Goal: Transaction & Acquisition: Book appointment/travel/reservation

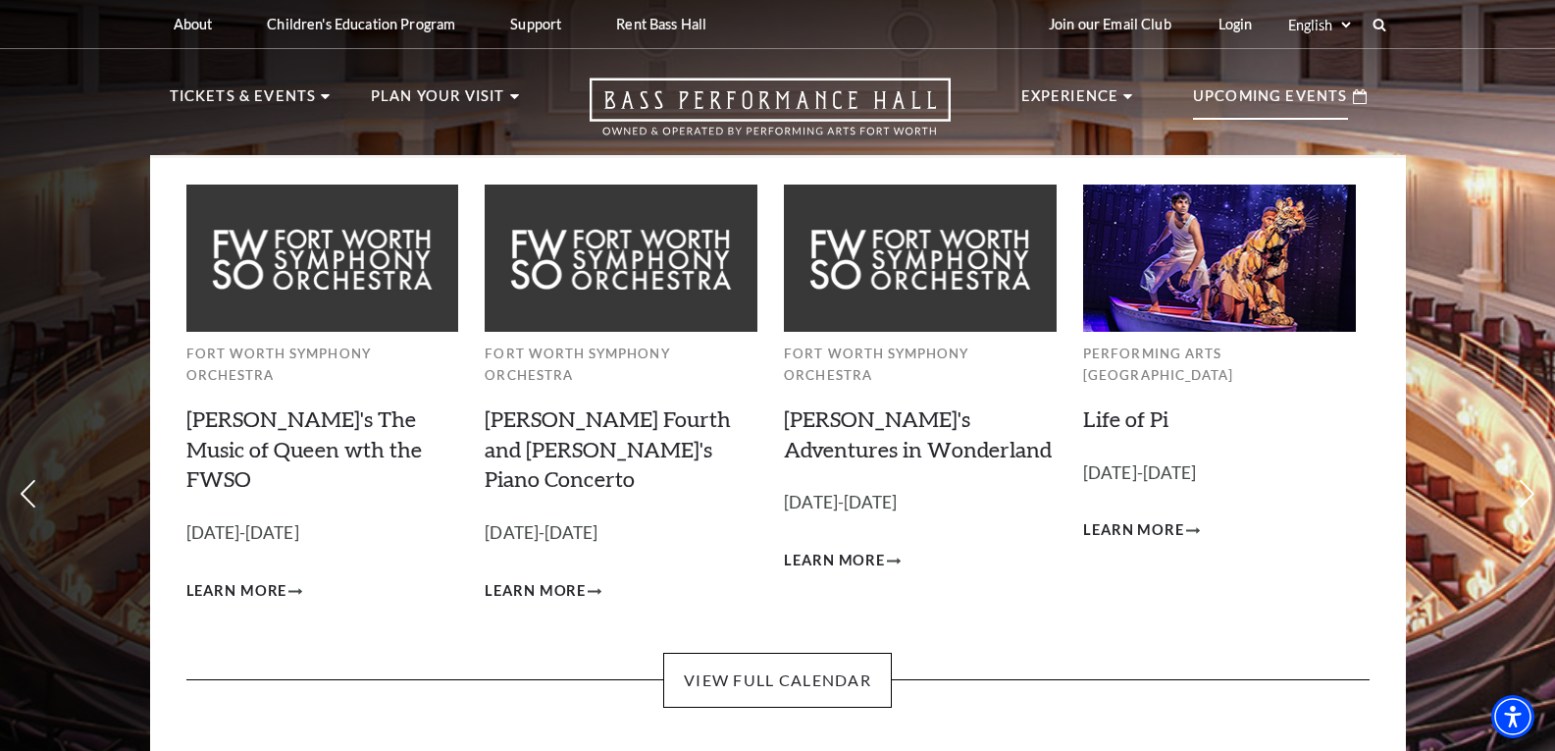
click at [1303, 89] on p "Upcoming Events" at bounding box center [1270, 101] width 155 height 35
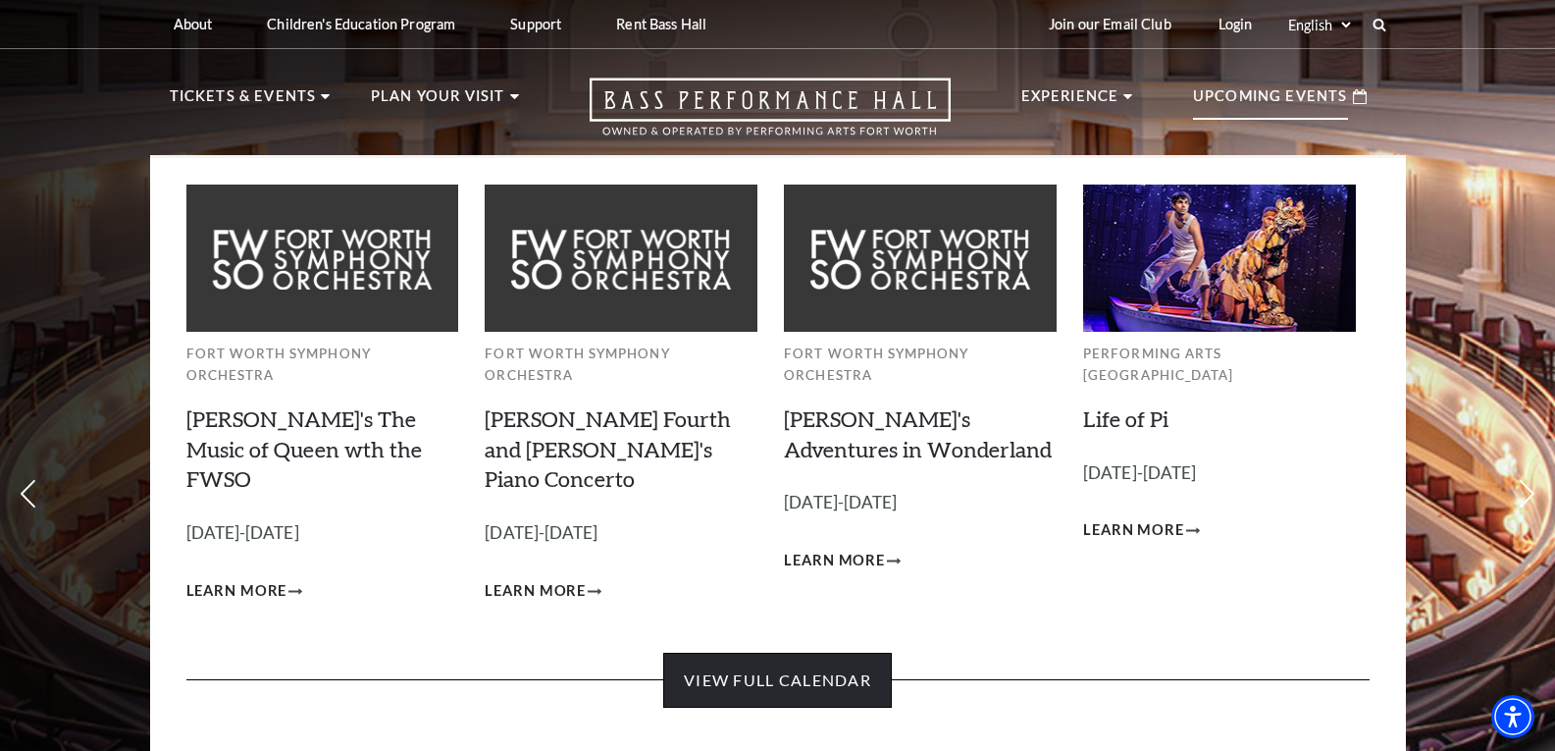
click at [826, 653] on link "View Full Calendar" at bounding box center [777, 680] width 229 height 55
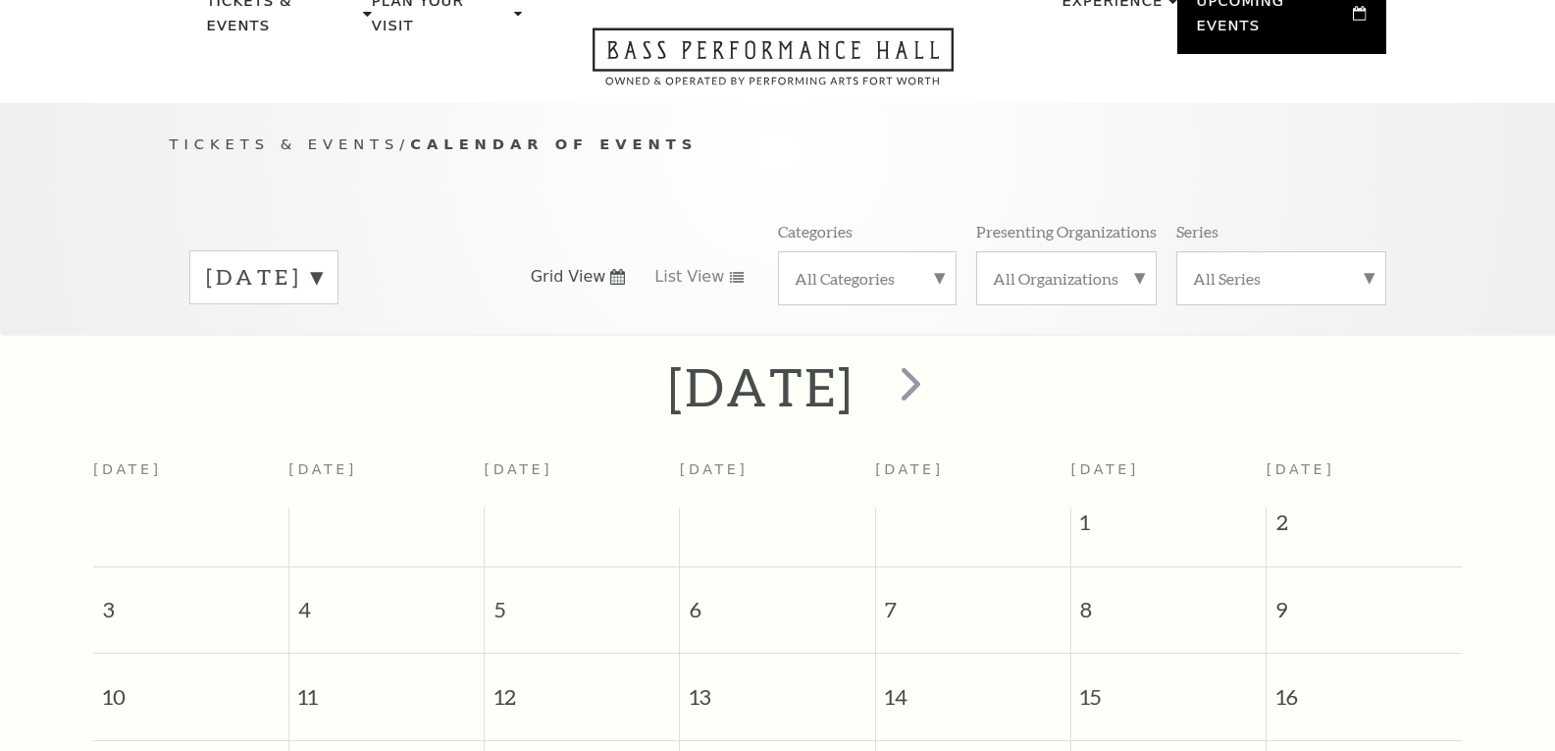
scroll to position [174, 0]
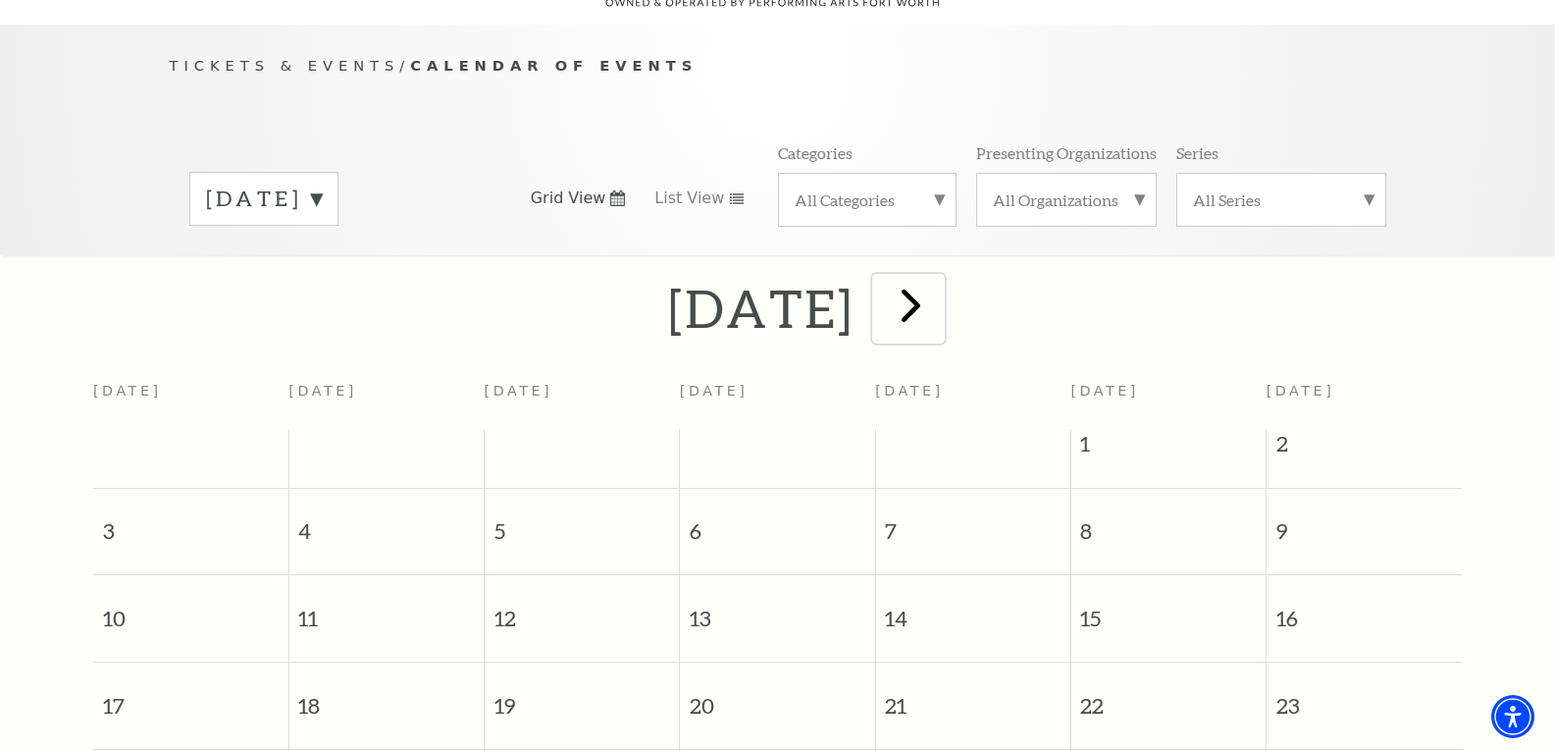
click at [939, 283] on span "next" at bounding box center [911, 305] width 56 height 56
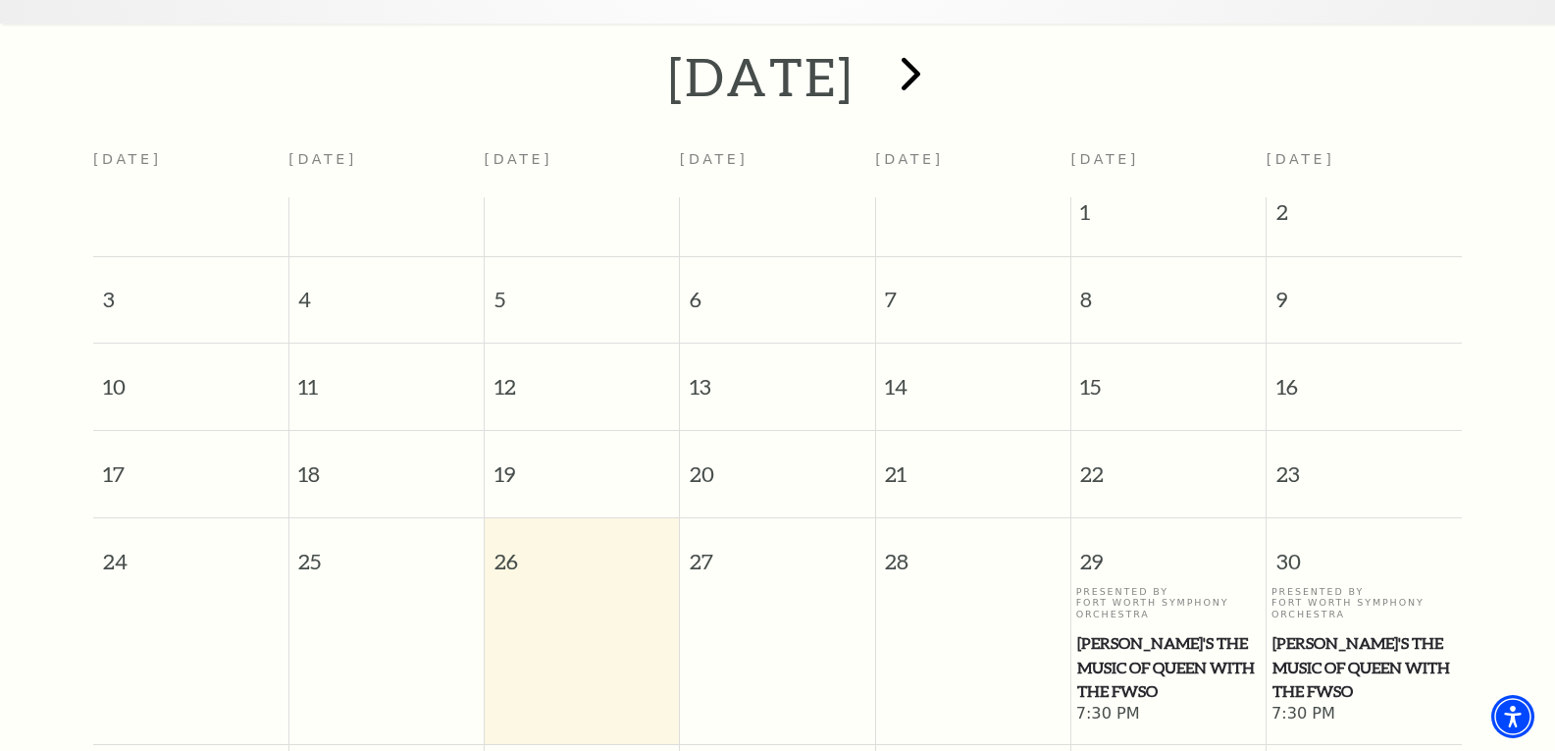
scroll to position [272, 0]
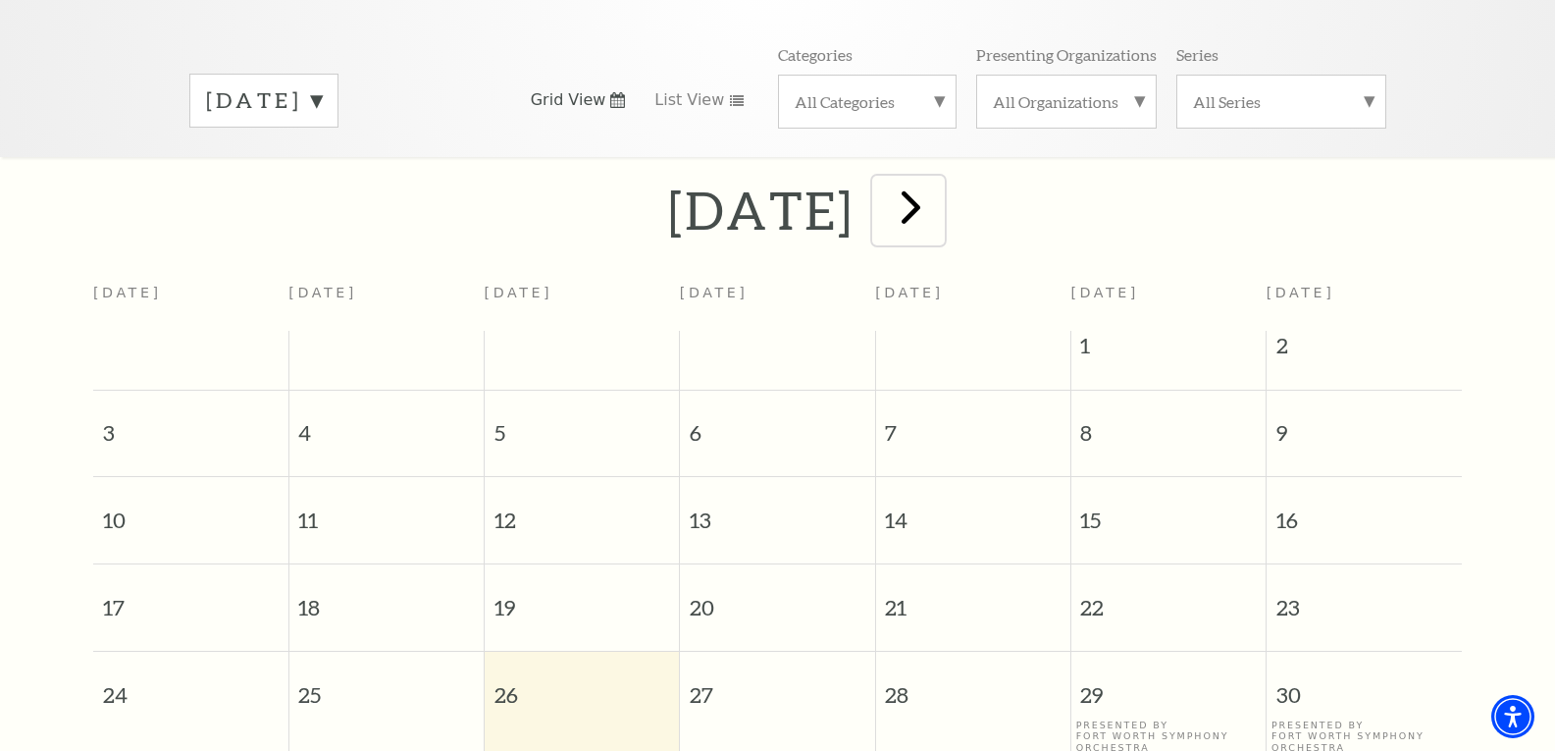
click at [939, 179] on span "next" at bounding box center [911, 207] width 56 height 56
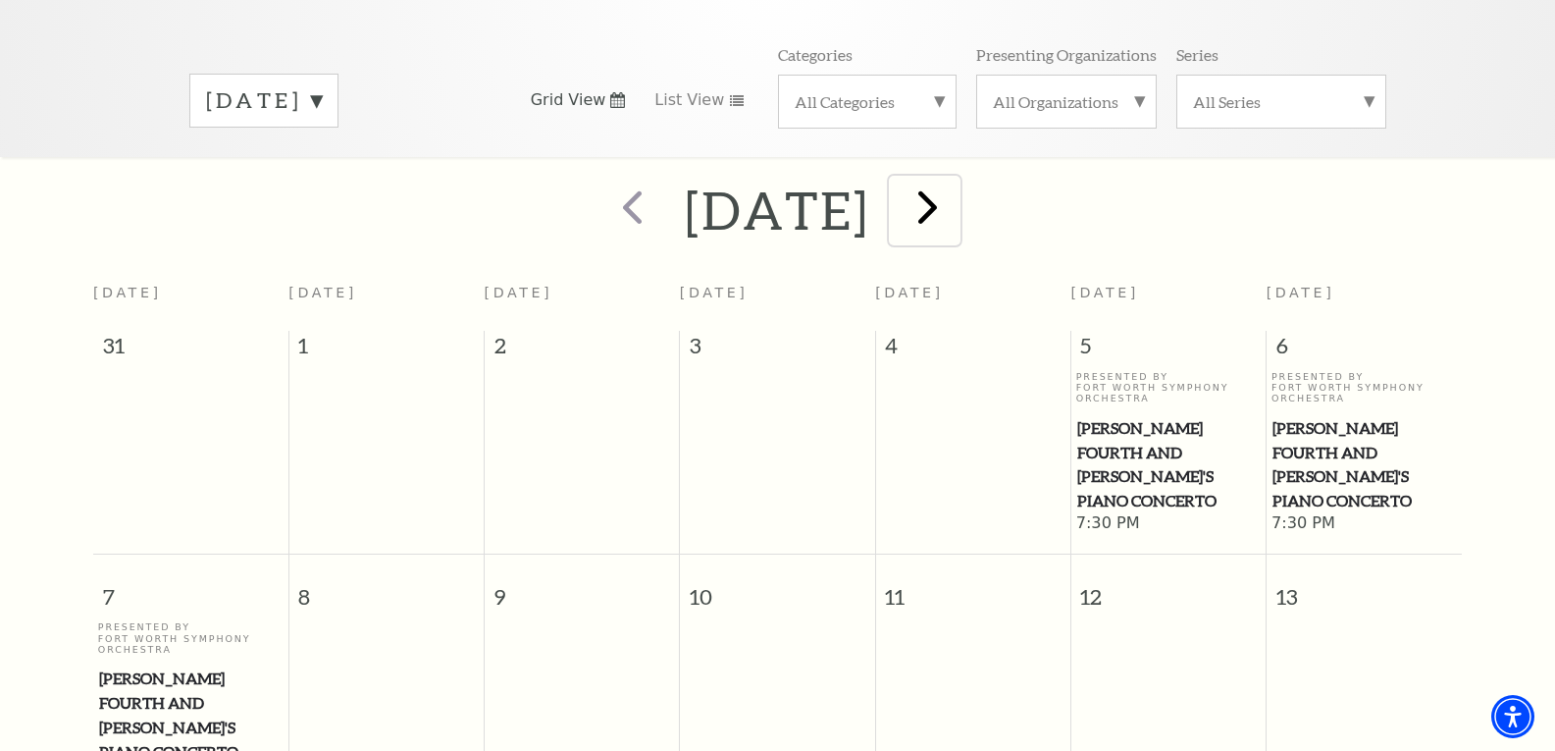
click at [956, 187] on span "next" at bounding box center [928, 207] width 56 height 56
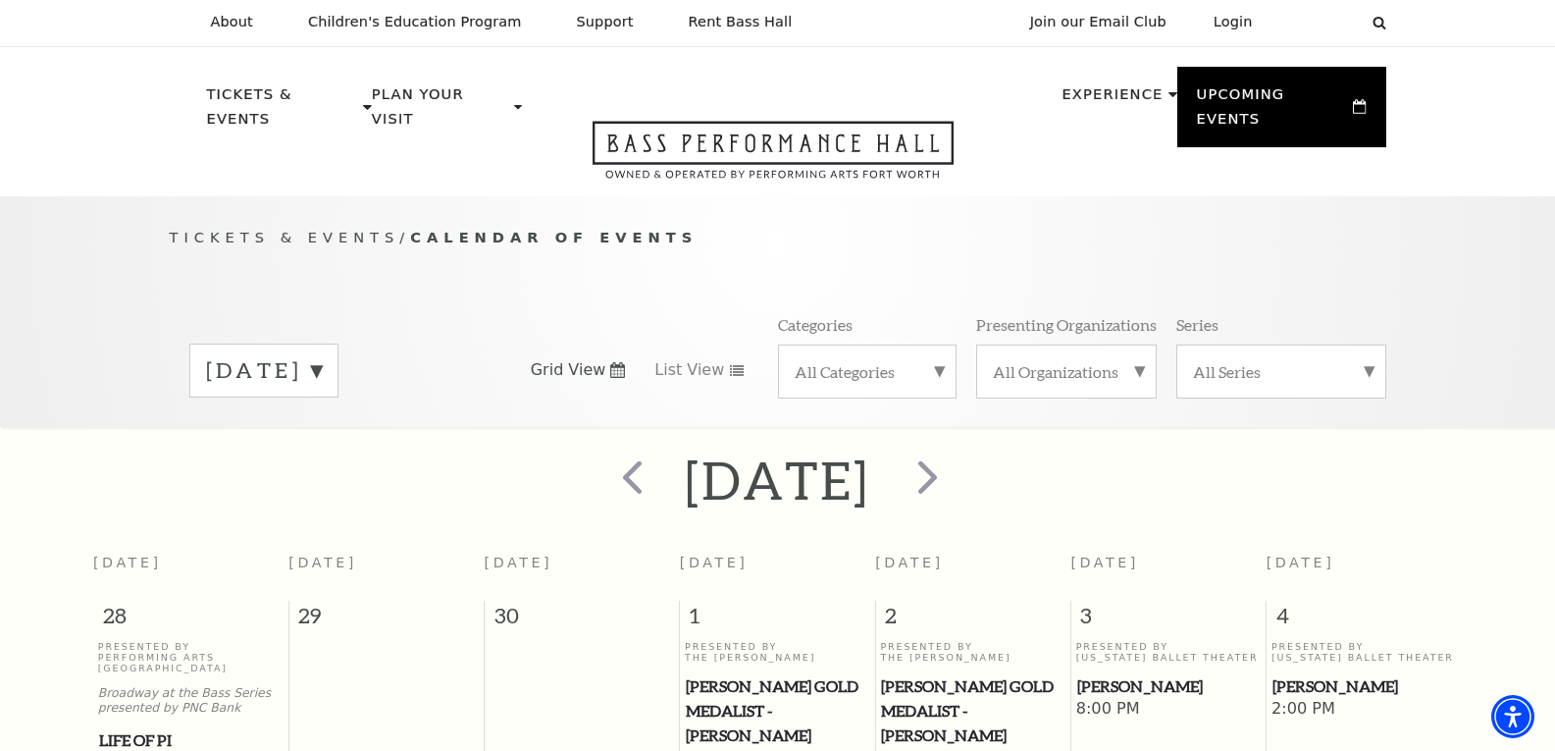
scroll to position [0, 0]
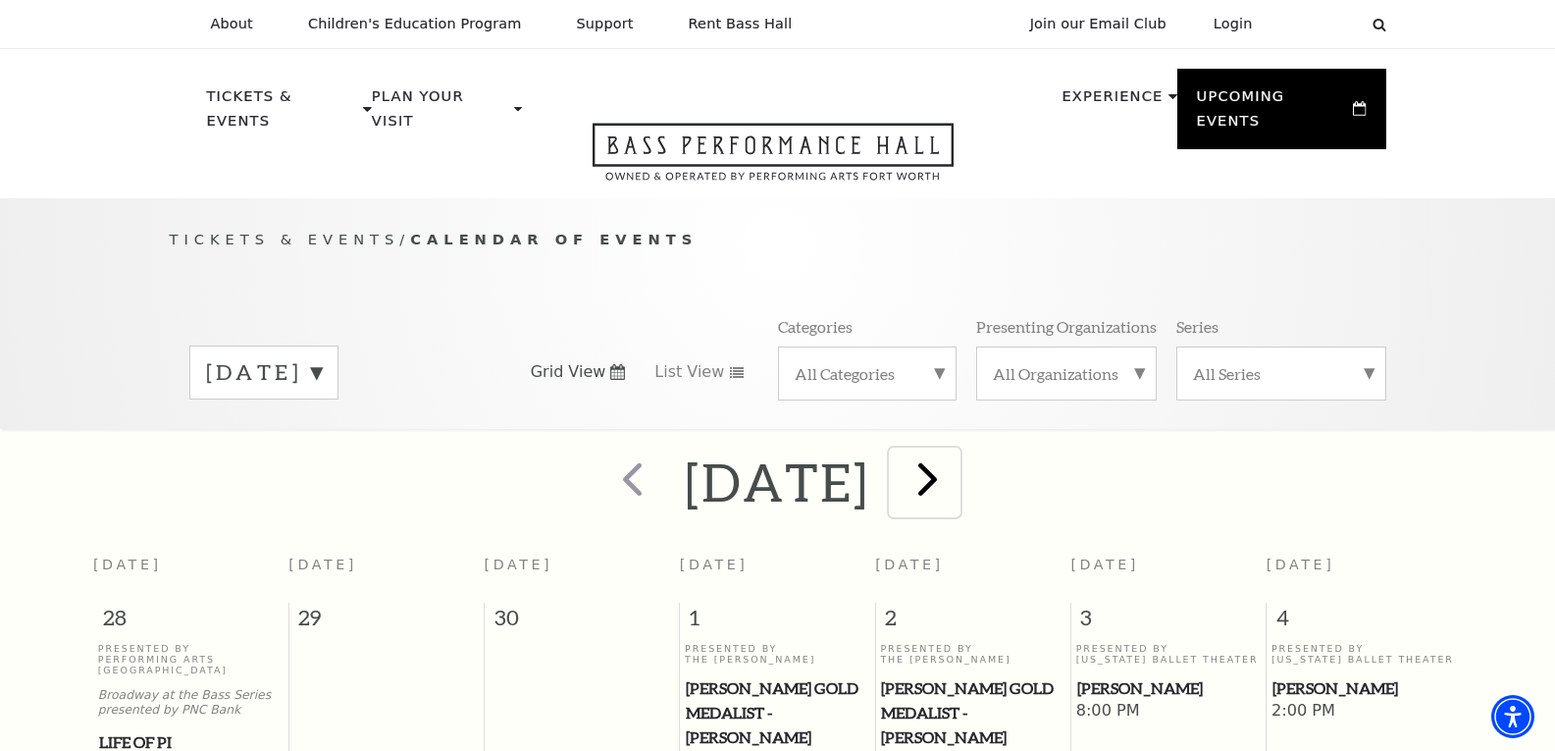
click at [956, 450] on span "next" at bounding box center [928, 478] width 56 height 56
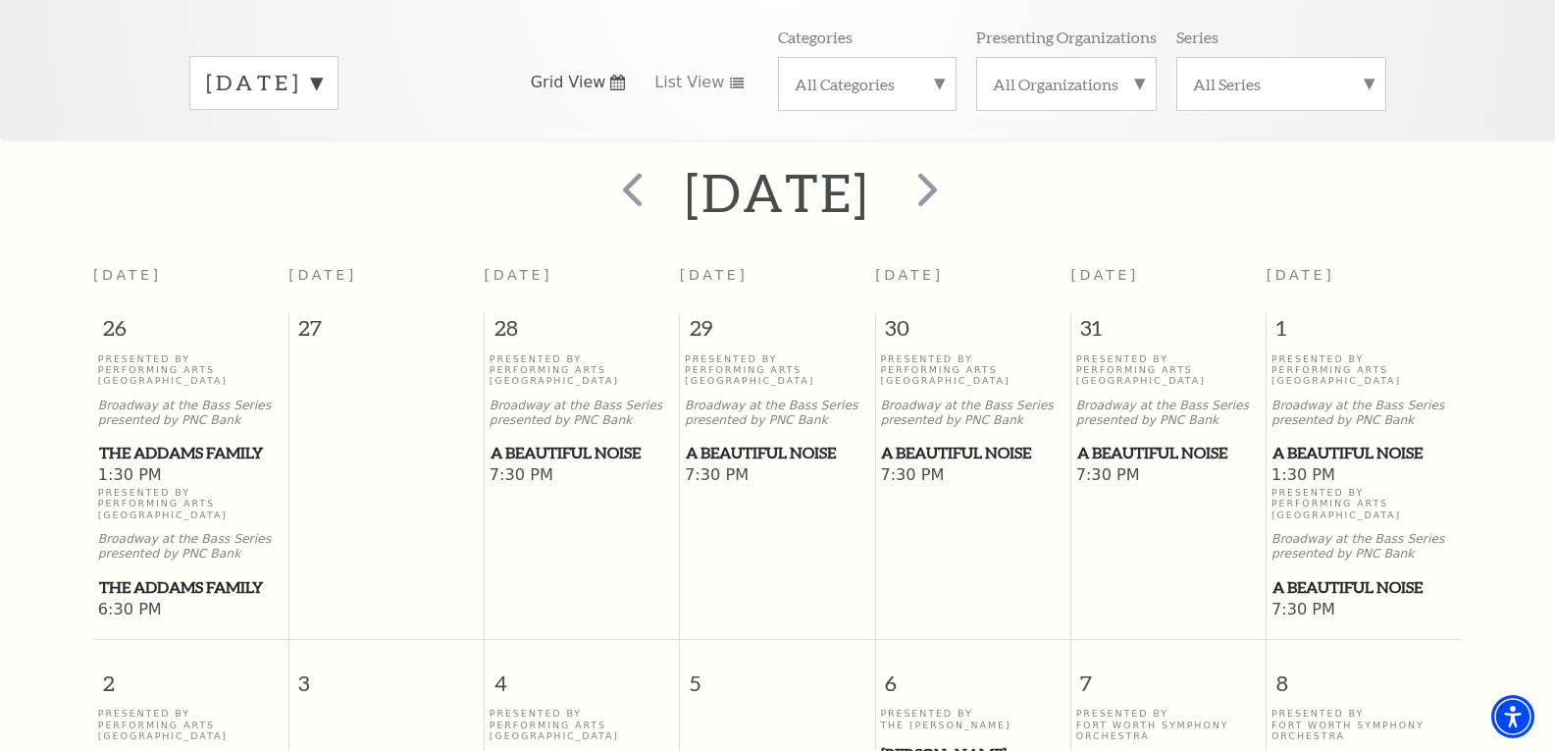
scroll to position [76, 0]
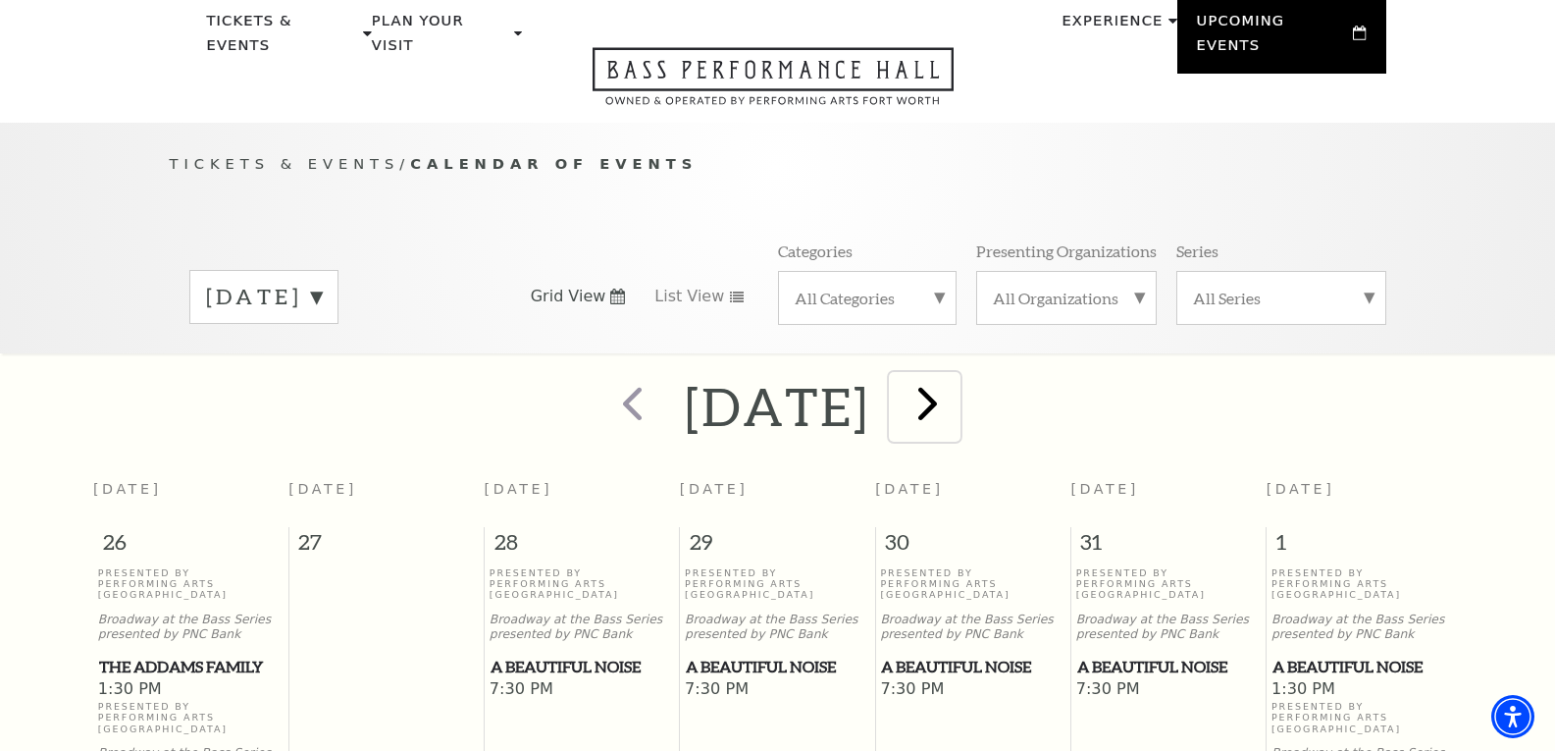
click at [956, 379] on span "next" at bounding box center [928, 403] width 56 height 56
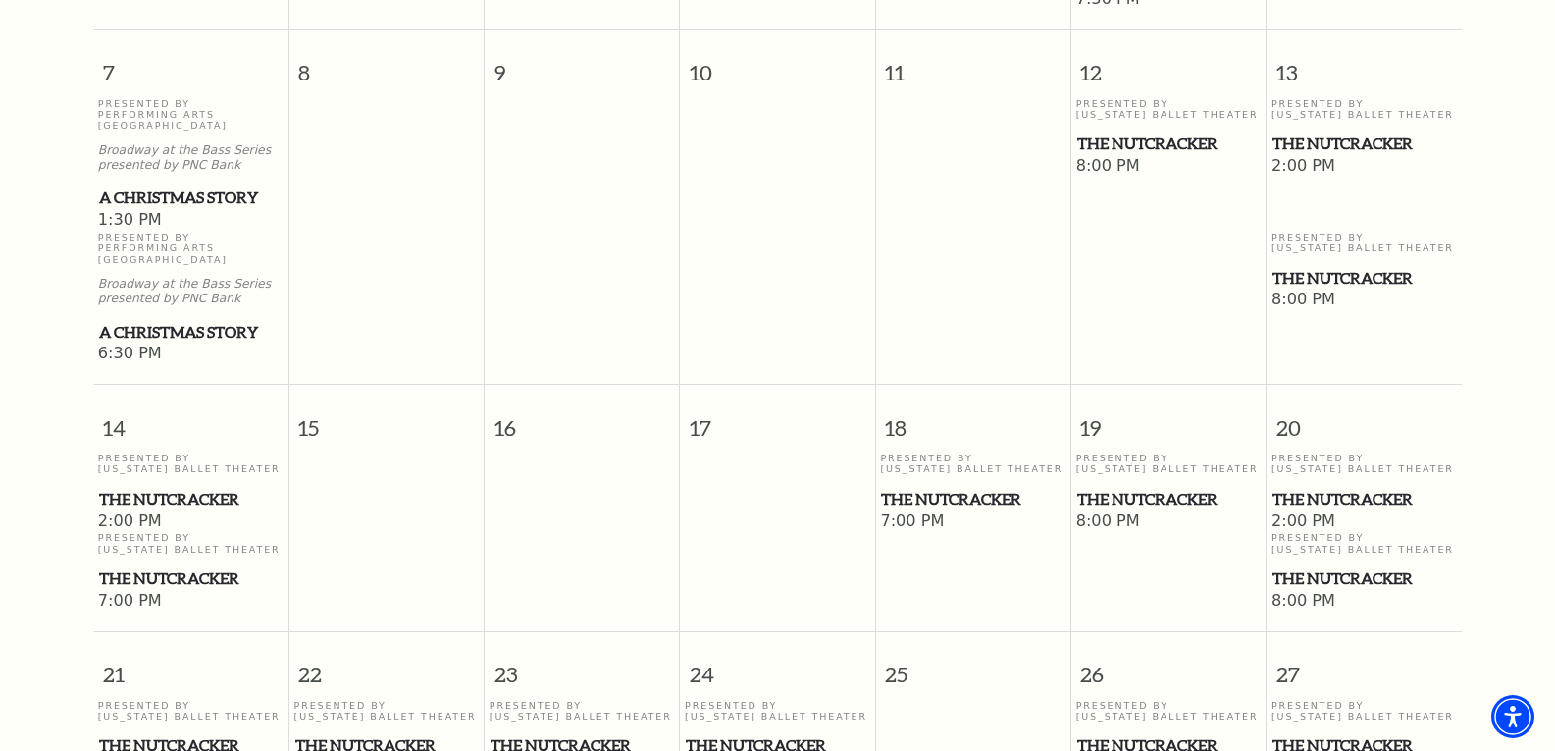
scroll to position [959, 0]
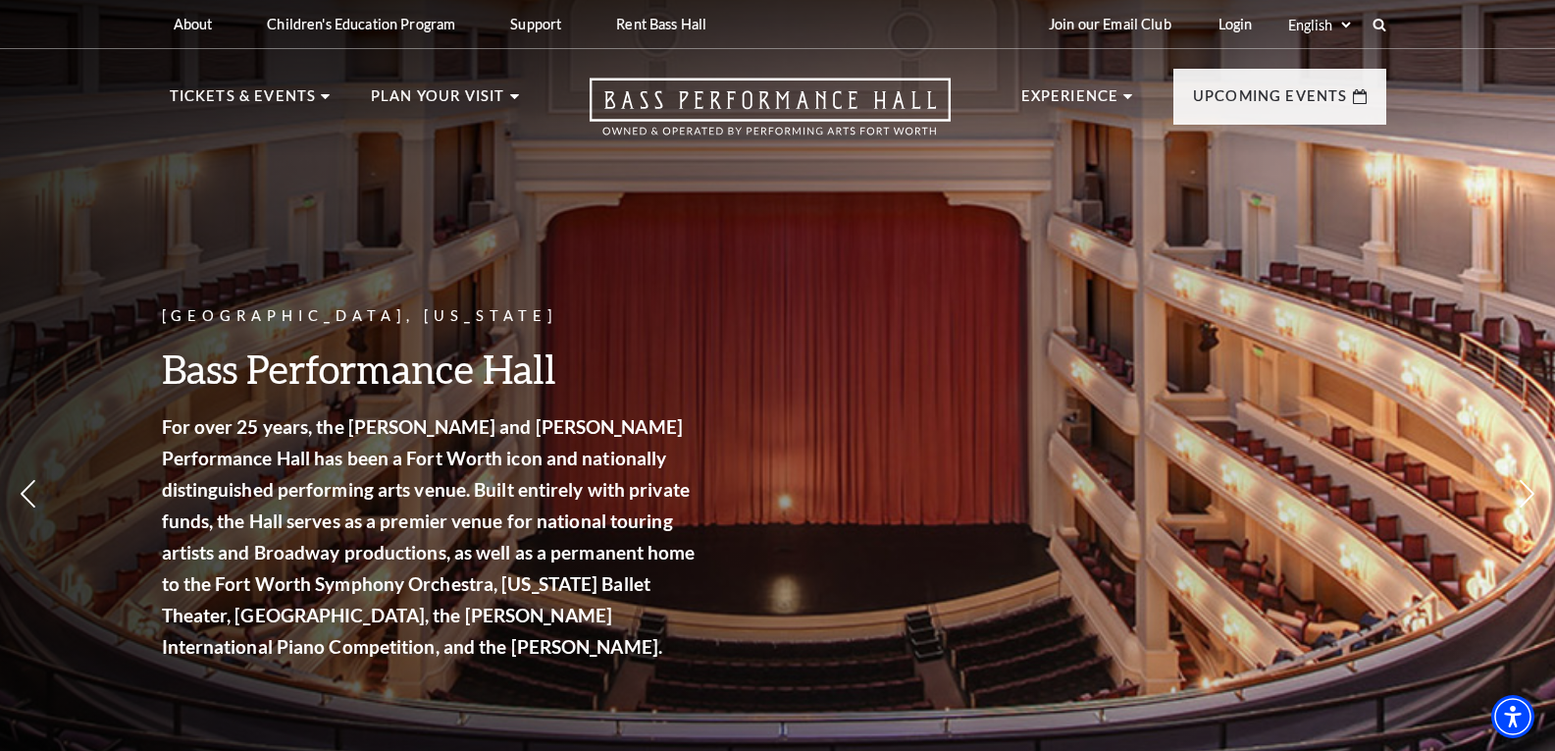
click at [290, 83] on nav "Tickets & Events Now On Sale Broadway At The Bass presented by PNC Bank Irwin S…" at bounding box center [778, 102] width 1256 height 106
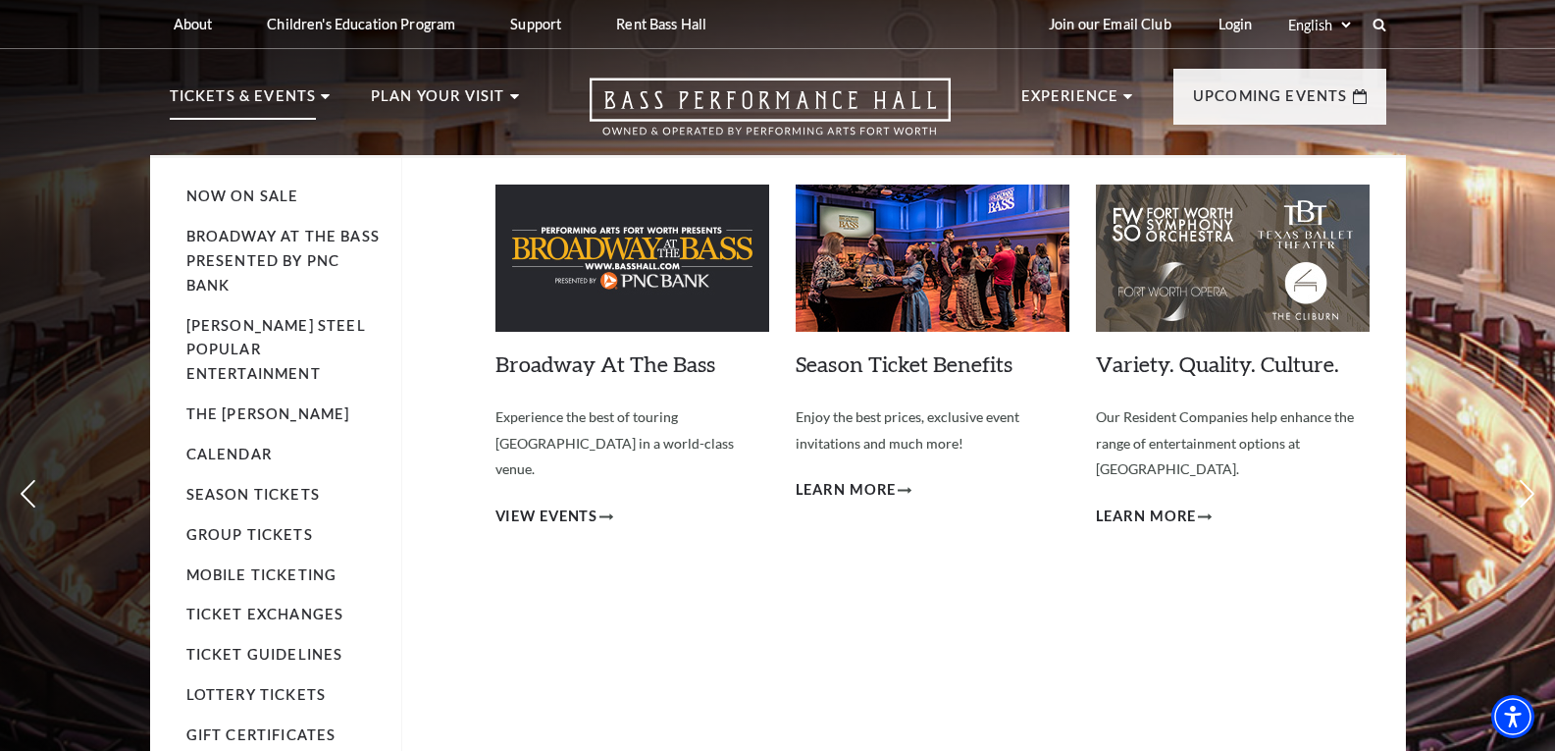
click at [289, 100] on p "Tickets & Events" at bounding box center [243, 101] width 147 height 35
click at [287, 486] on link "Season Tickets" at bounding box center [252, 494] width 133 height 17
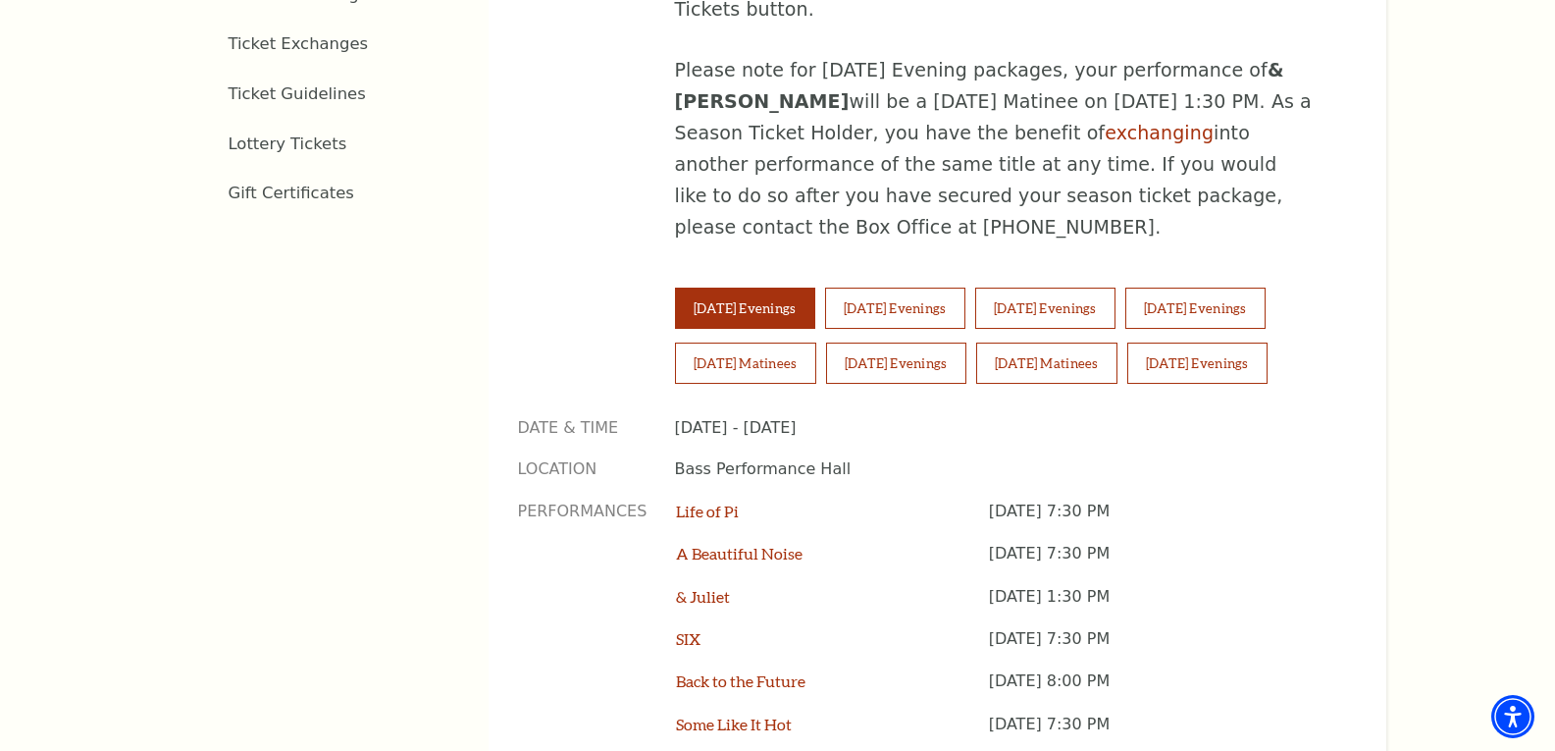
scroll to position [1472, 0]
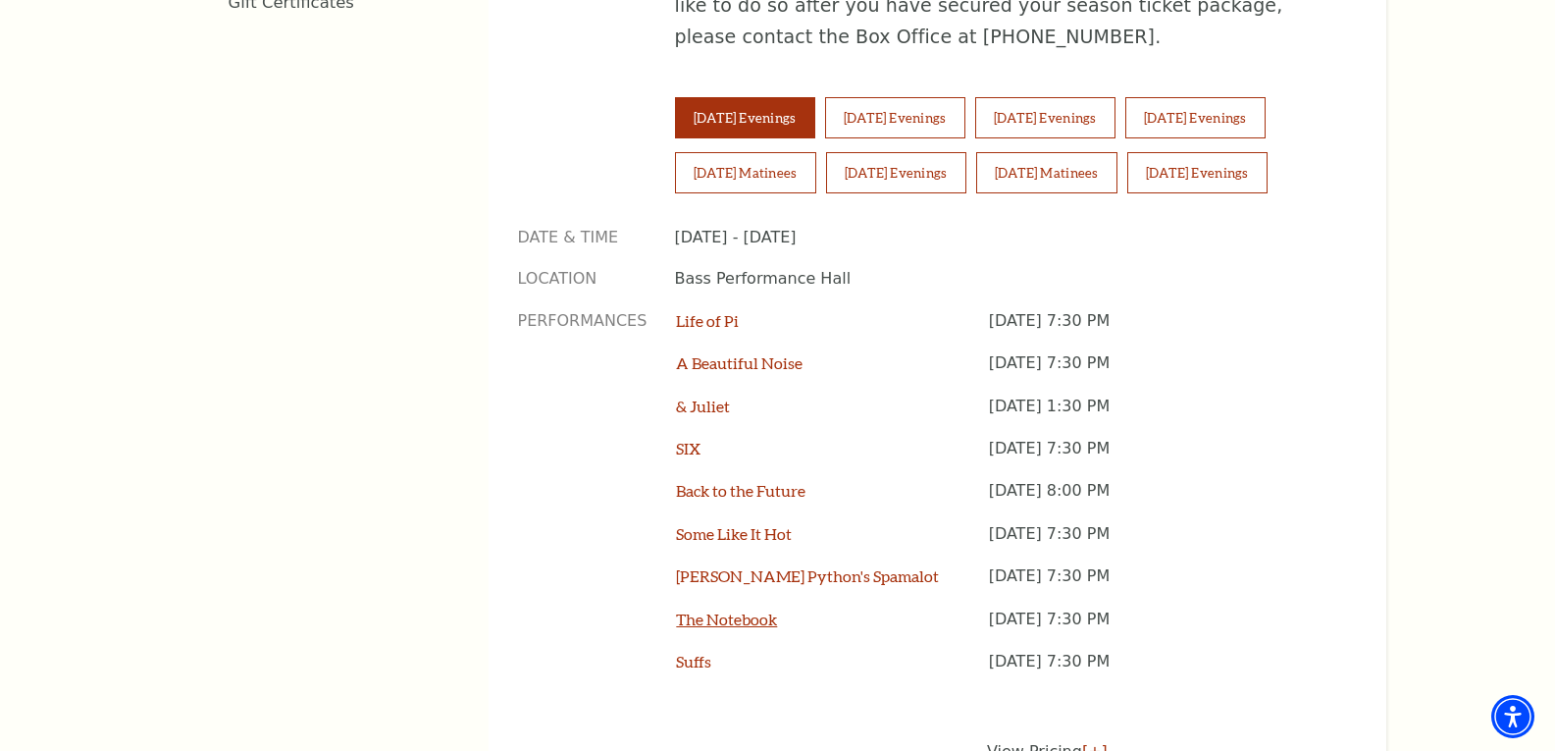
click at [740, 609] on link "The Notebook" at bounding box center [726, 618] width 101 height 19
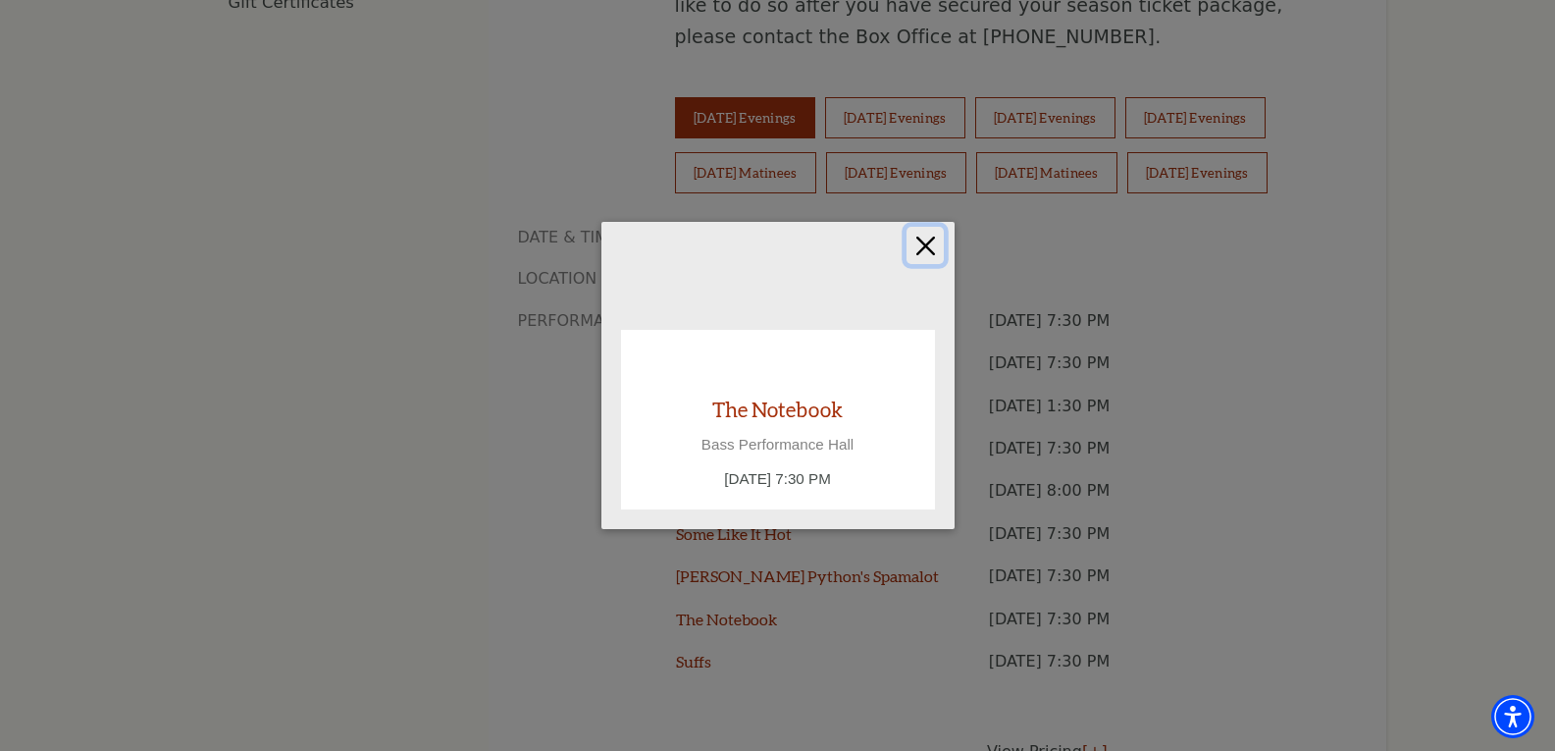
click at [928, 245] on button "Close" at bounding box center [925, 245] width 37 height 37
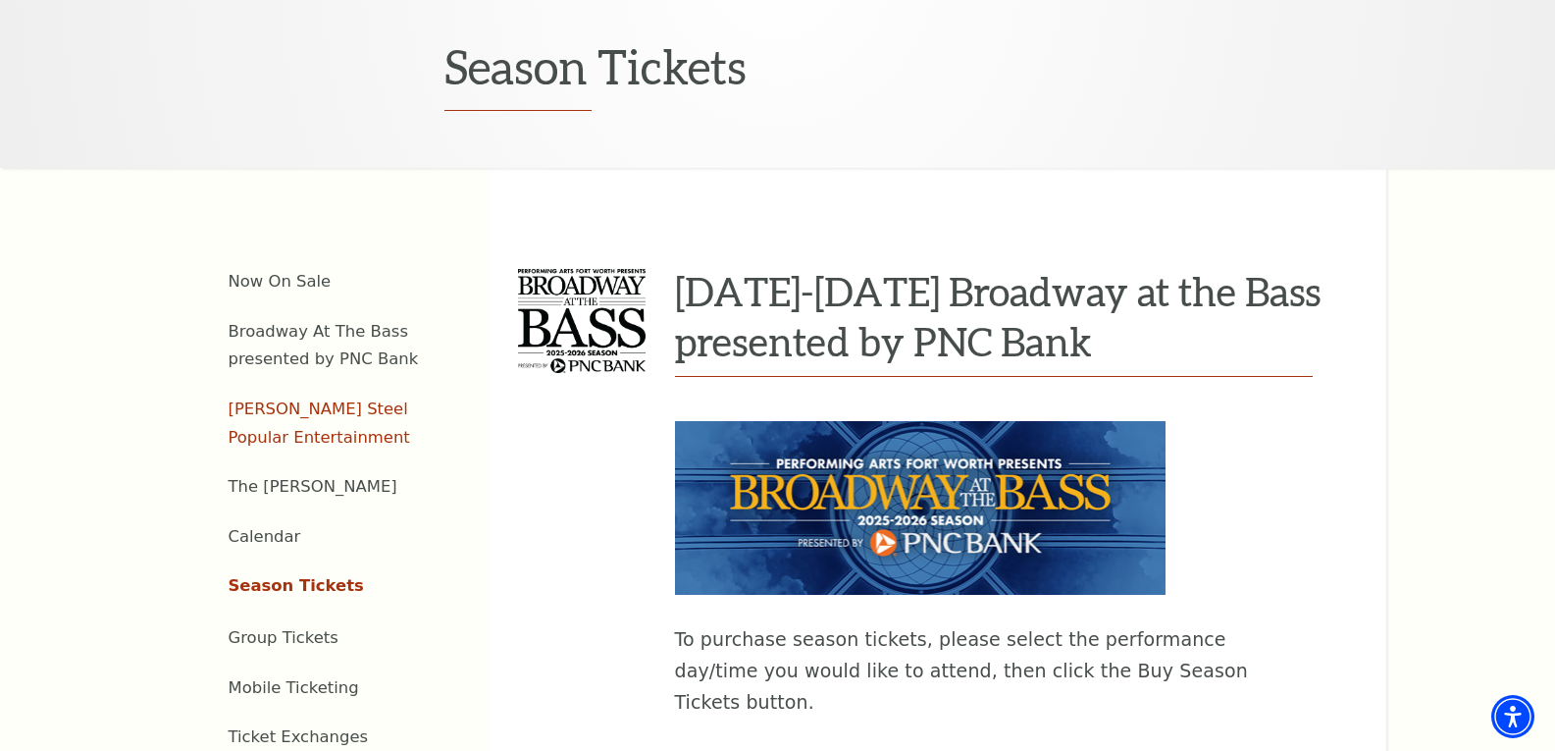
scroll to position [687, 0]
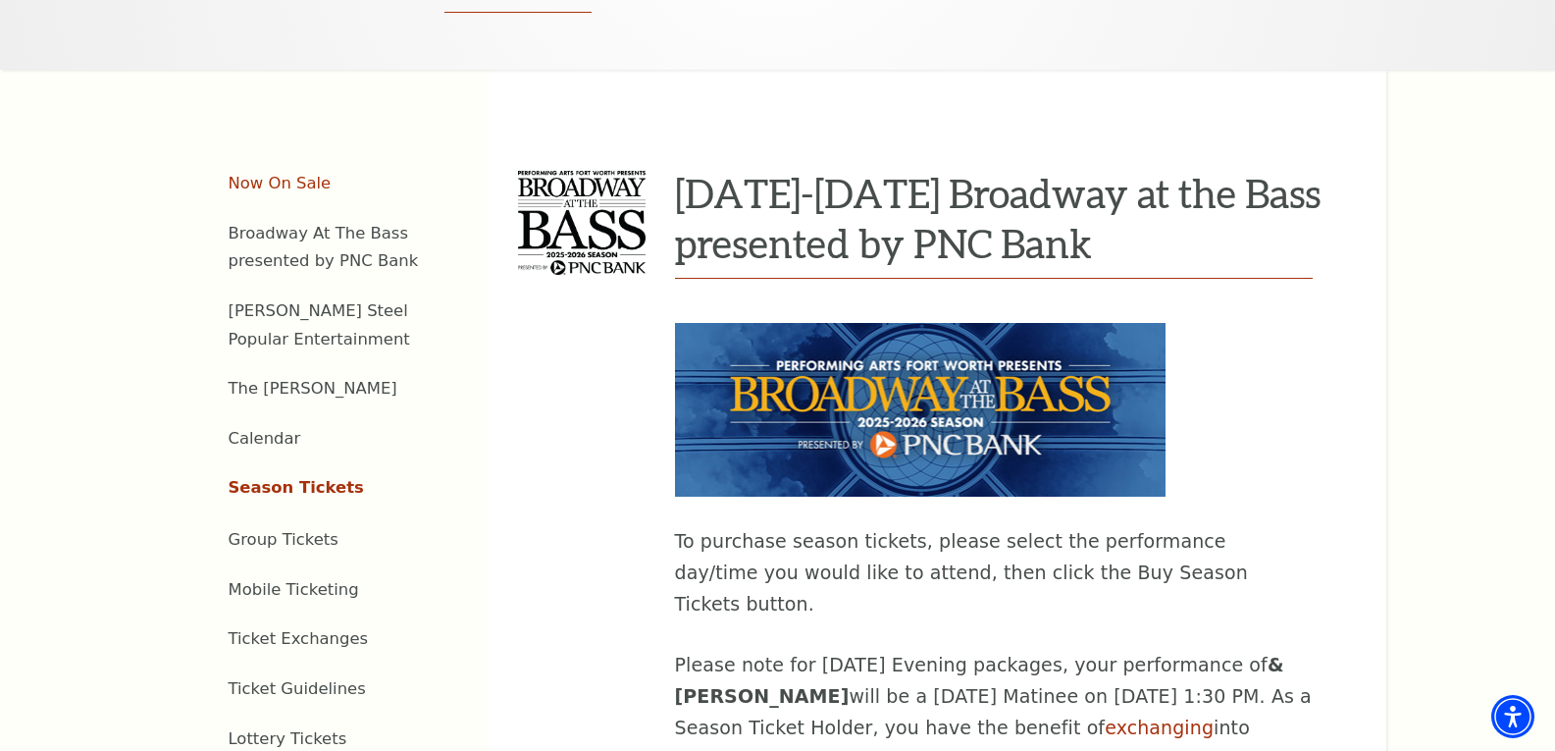
click at [280, 174] on link "Now On Sale" at bounding box center [280, 183] width 103 height 19
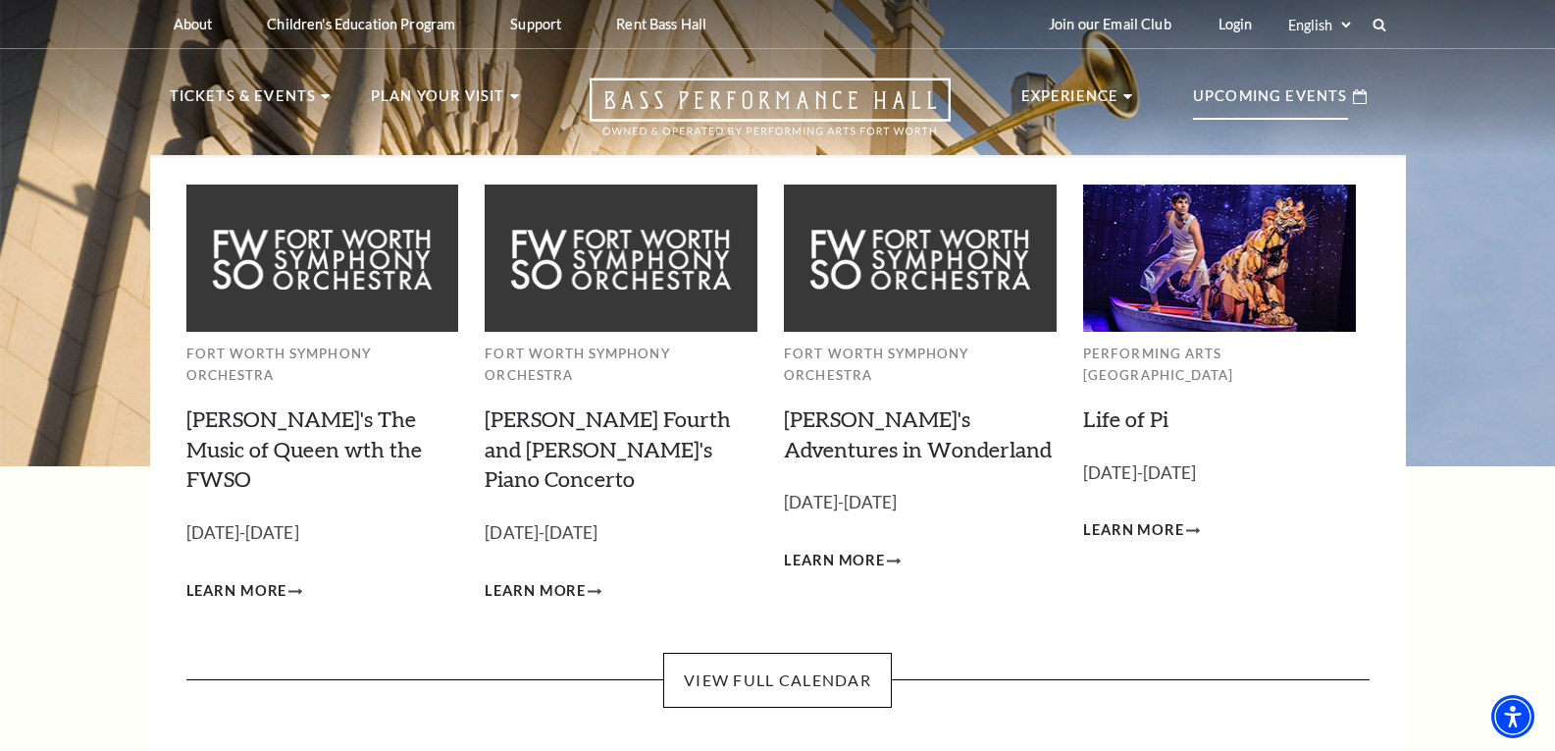
click at [1331, 90] on p "Upcoming Events" at bounding box center [1270, 101] width 155 height 35
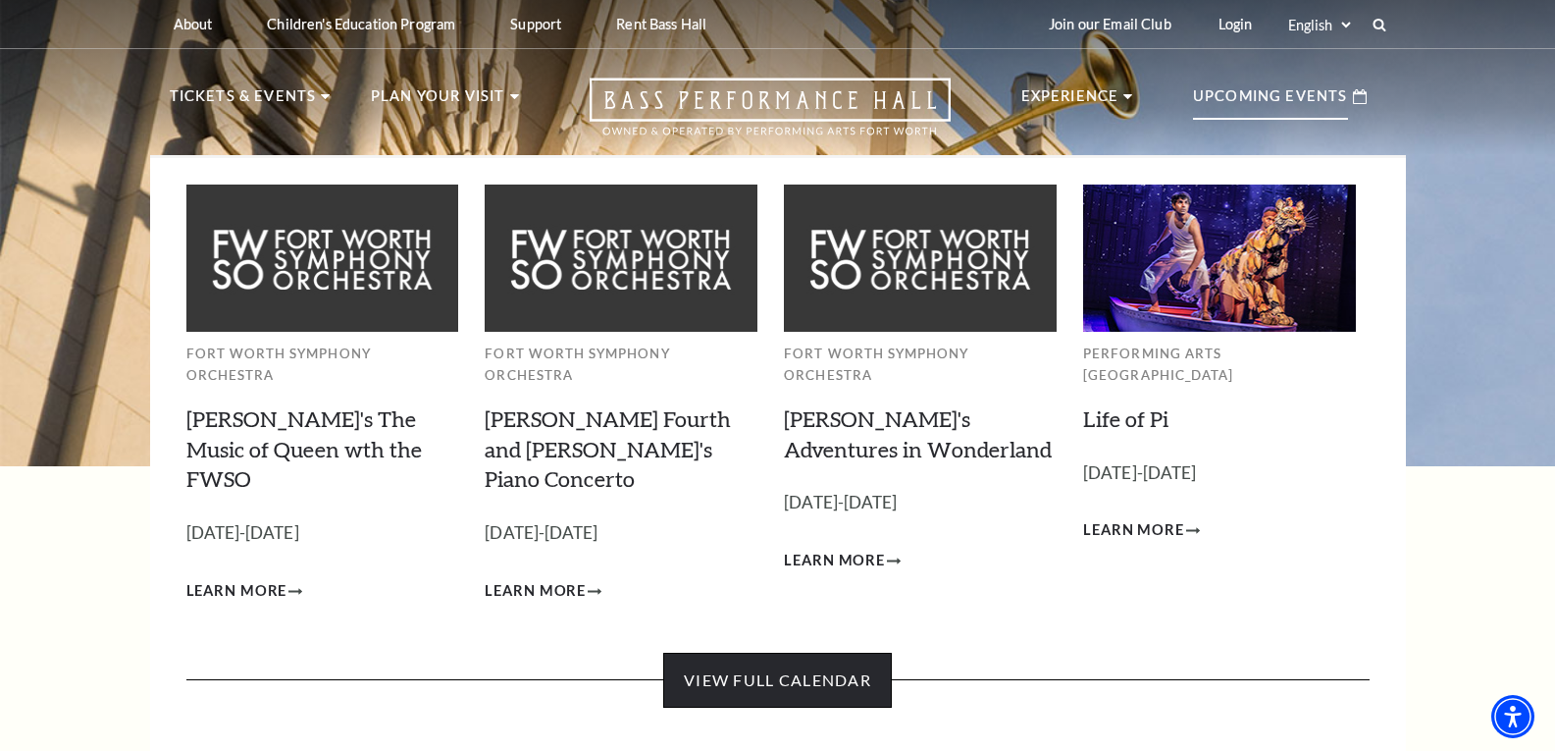
click at [759, 653] on link "View Full Calendar" at bounding box center [777, 680] width 229 height 55
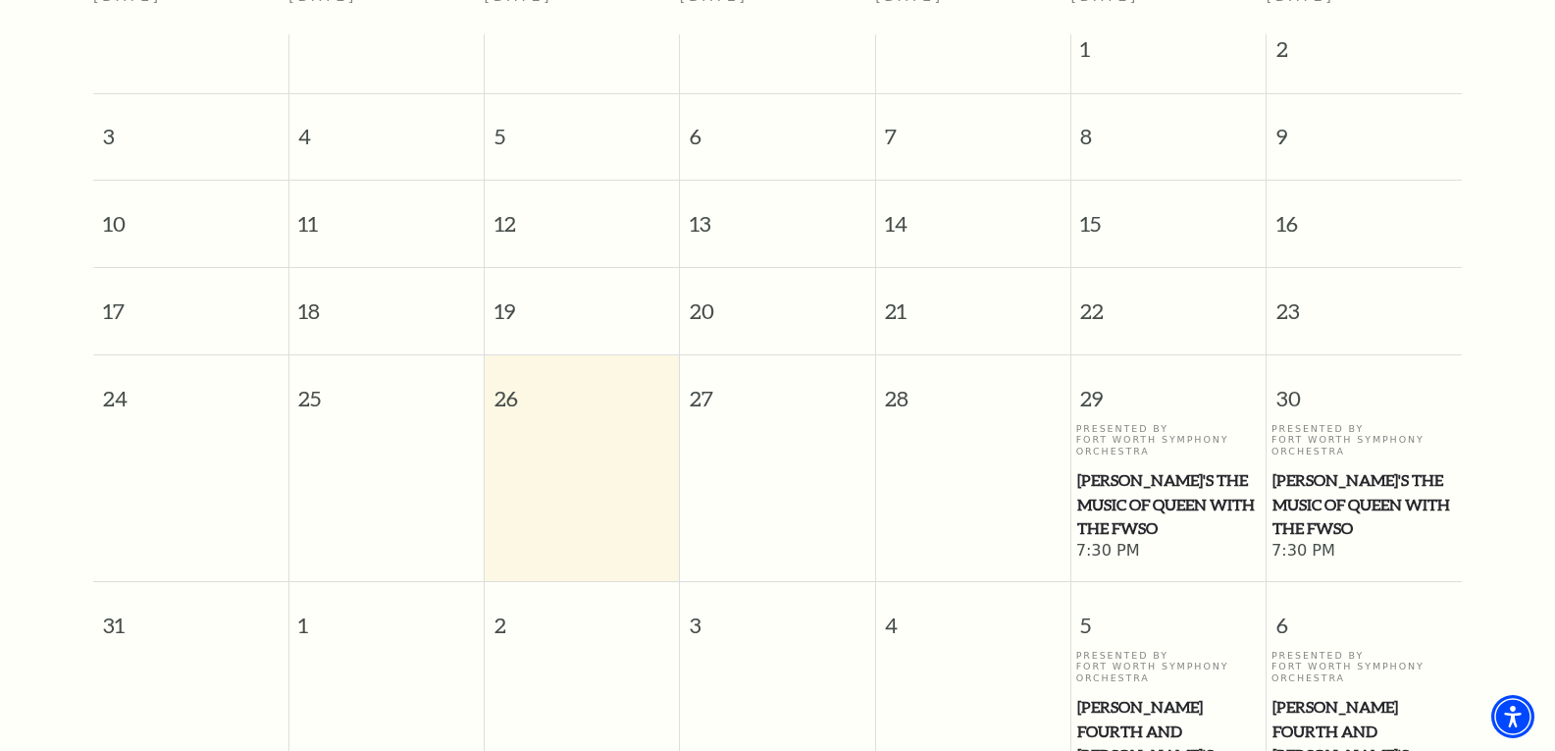
scroll to position [272, 0]
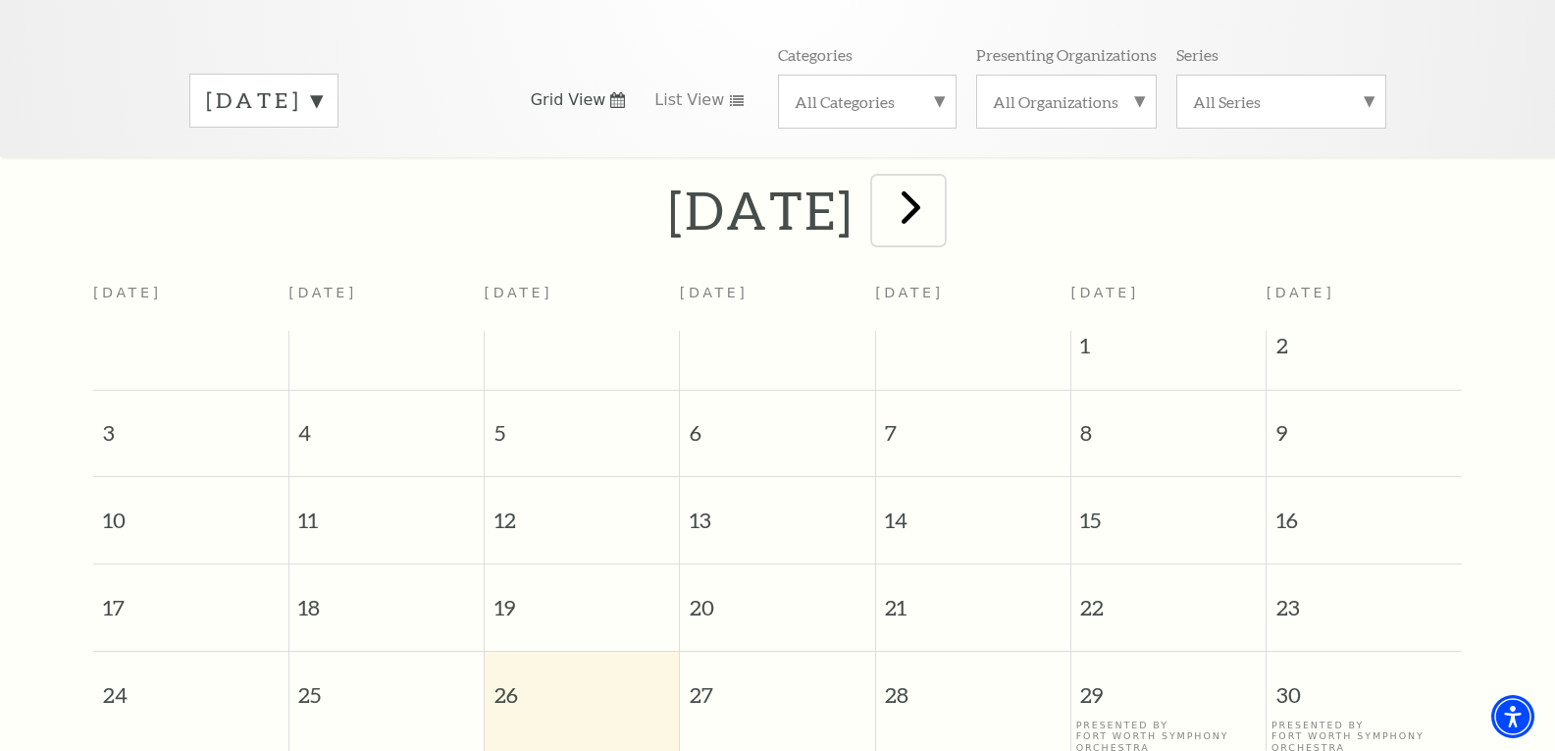
click at [939, 196] on span "next" at bounding box center [911, 207] width 56 height 56
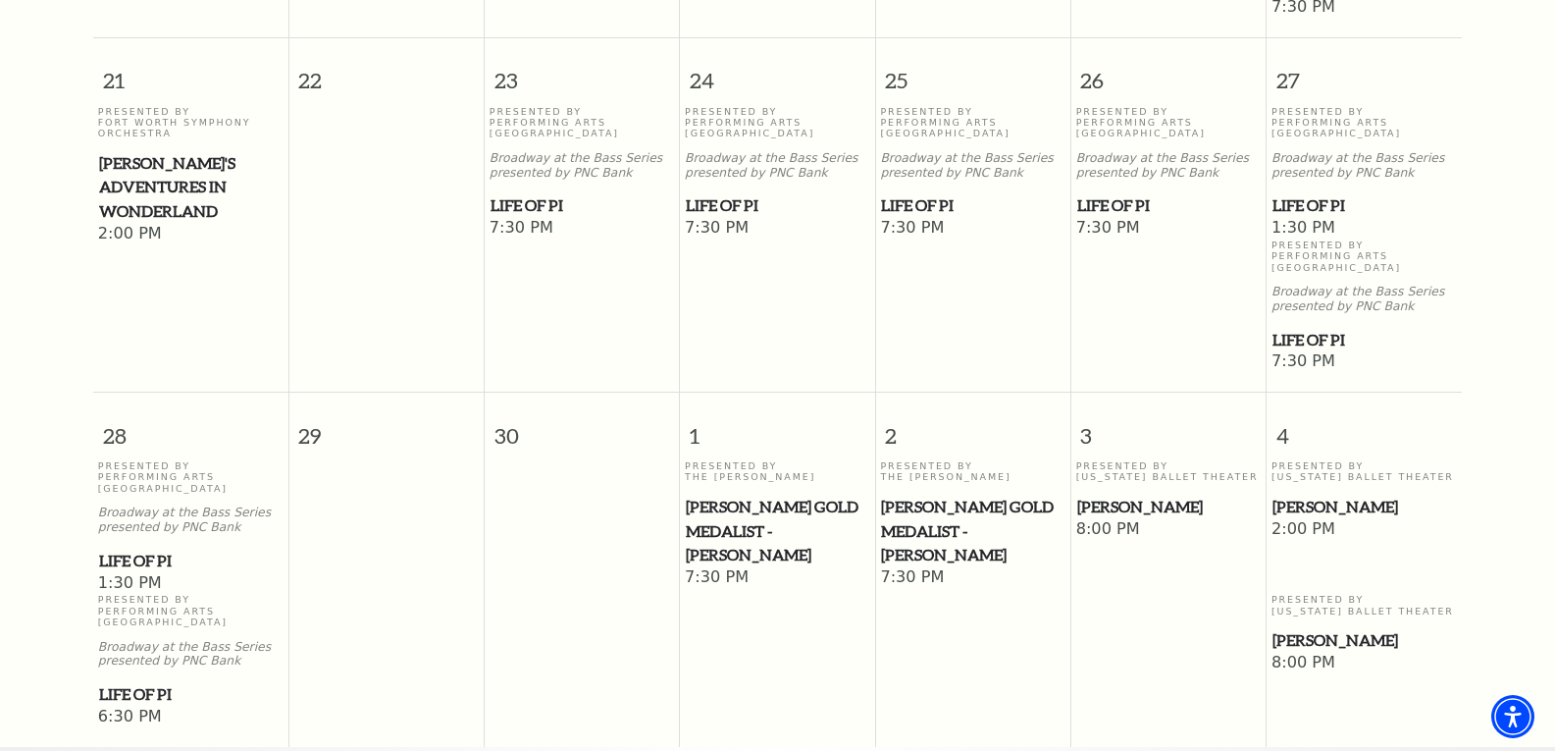
scroll to position [1351, 0]
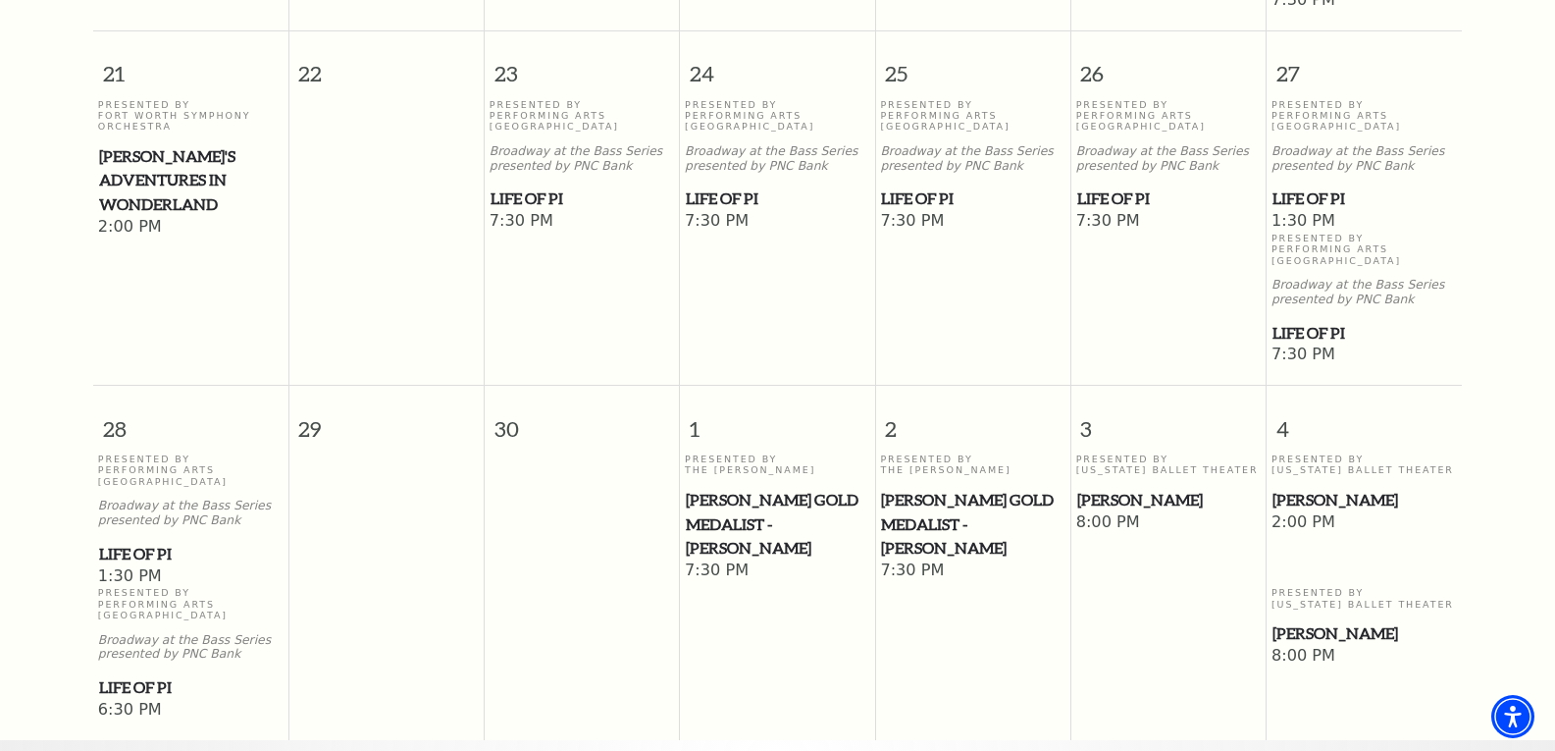
click at [1119, 488] on span "[PERSON_NAME]" at bounding box center [1168, 500] width 183 height 25
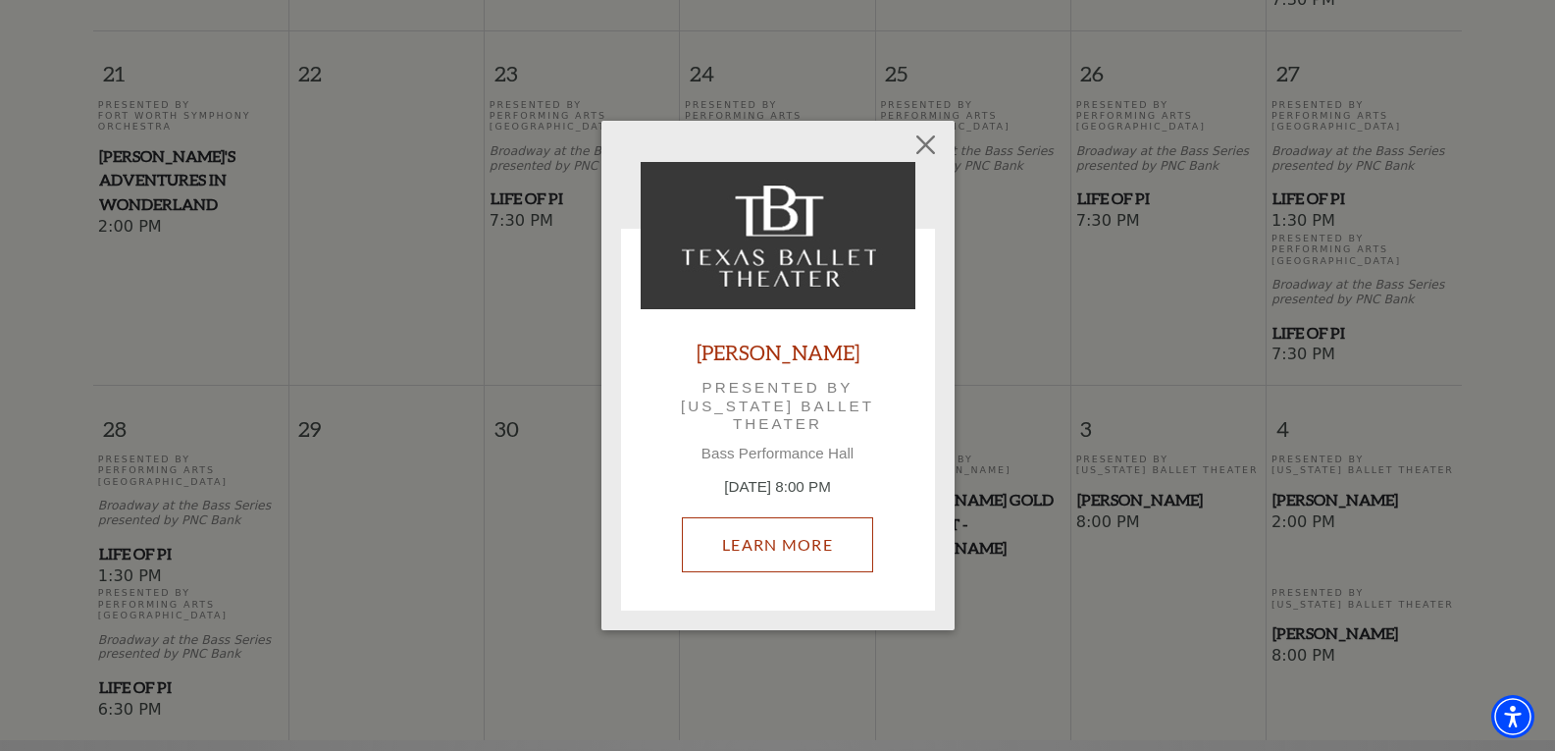
click at [834, 545] on link "Learn More" at bounding box center [777, 544] width 191 height 55
